Goal: Information Seeking & Learning: Find specific fact

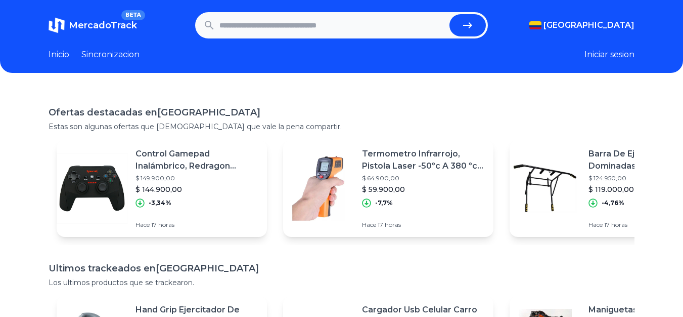
click at [55, 50] on link "Inicio" at bounding box center [59, 55] width 21 height 12
click at [60, 58] on link "Inicio" at bounding box center [59, 55] width 21 height 12
click at [98, 21] on span "MercadoTrack" at bounding box center [103, 25] width 68 height 11
click at [60, 55] on link "Inicio" at bounding box center [59, 55] width 21 height 12
click at [347, 36] on input "text" at bounding box center [333, 25] width 227 height 22
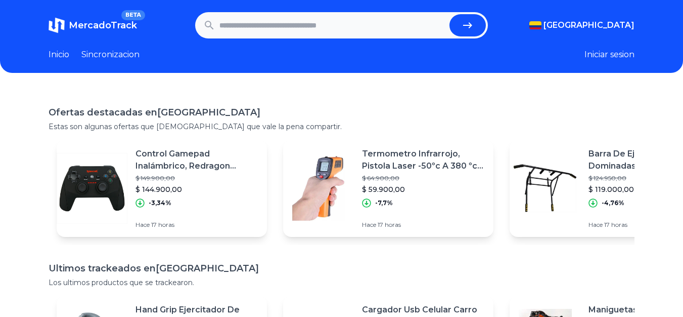
click at [325, 27] on input "text" at bounding box center [333, 25] width 227 height 22
type input "****"
click at [450, 14] on button "submit" at bounding box center [468, 25] width 36 height 22
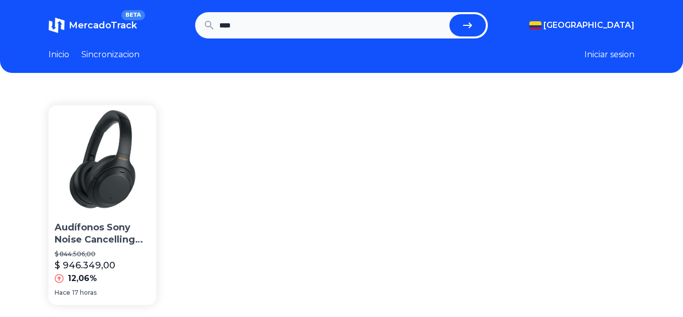
drag, startPoint x: 267, startPoint y: 26, endPoint x: 151, endPoint y: 26, distance: 115.8
click at [151, 26] on section "MercadoTrack BETA [GEOGRAPHIC_DATA] [GEOGRAPHIC_DATA] [GEOGRAPHIC_DATA] [GEOGRA…" at bounding box center [342, 25] width 586 height 26
type input "******"
click at [450, 14] on button "submit" at bounding box center [468, 25] width 36 height 22
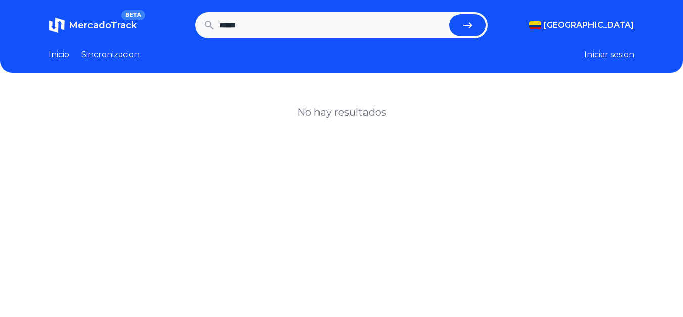
drag, startPoint x: 284, startPoint y: 31, endPoint x: 144, endPoint y: 30, distance: 139.6
click at [144, 30] on section "MercadoTrack BETA [GEOGRAPHIC_DATA] [GEOGRAPHIC_DATA] [GEOGRAPHIC_DATA] [GEOGRA…" at bounding box center [342, 25] width 586 height 26
click at [59, 59] on link "Inicio" at bounding box center [59, 55] width 21 height 12
